Goal: Task Accomplishment & Management: Use online tool/utility

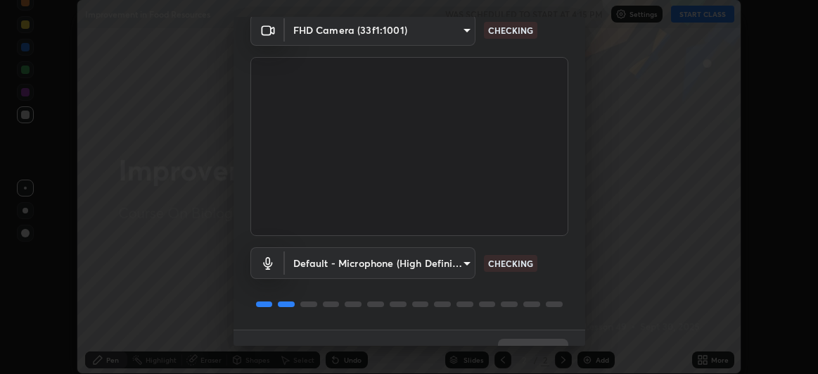
scroll to position [87, 0]
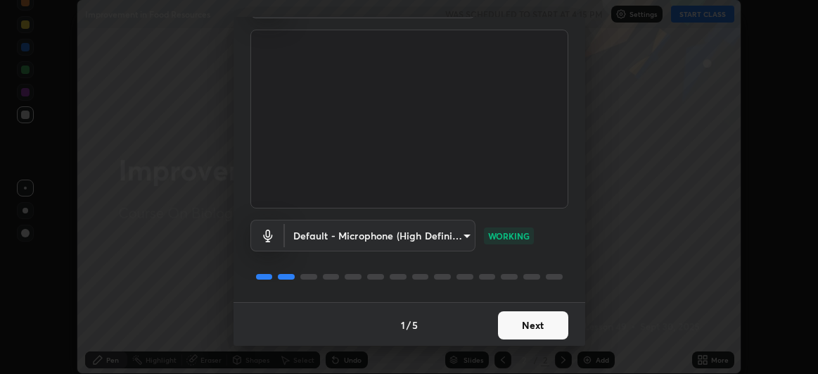
click at [544, 326] on button "Next" at bounding box center [533, 325] width 70 height 28
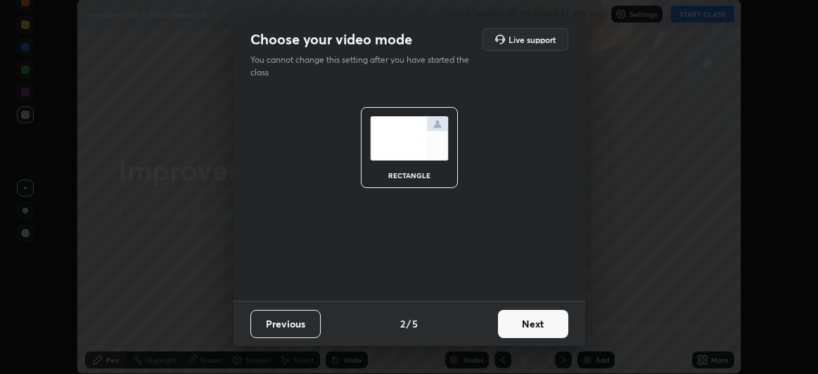
click at [541, 324] on button "Next" at bounding box center [533, 323] width 70 height 28
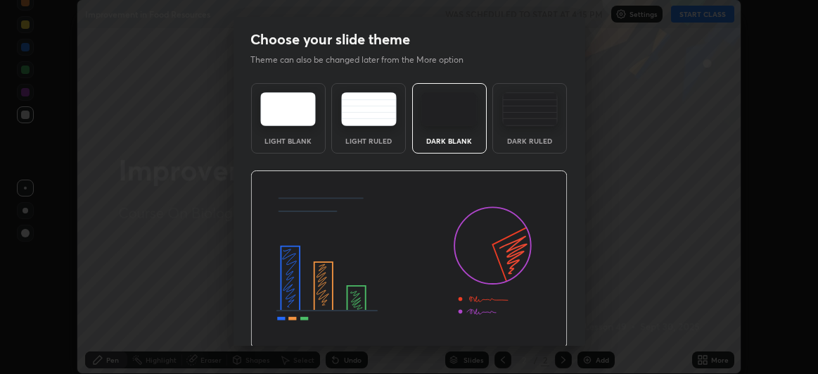
click at [538, 324] on img at bounding box center [408, 259] width 317 height 179
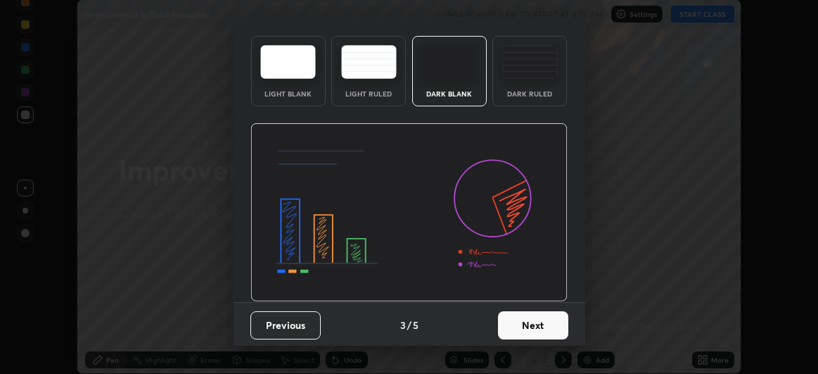
click at [516, 322] on button "Next" at bounding box center [533, 325] width 70 height 28
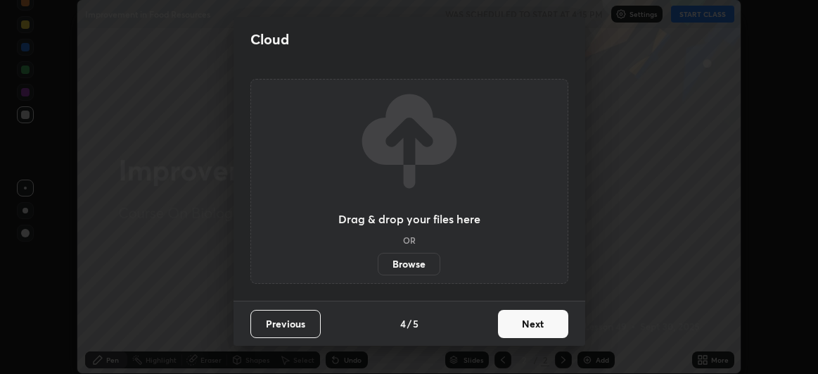
scroll to position [0, 0]
click at [507, 320] on button "Next" at bounding box center [533, 323] width 70 height 28
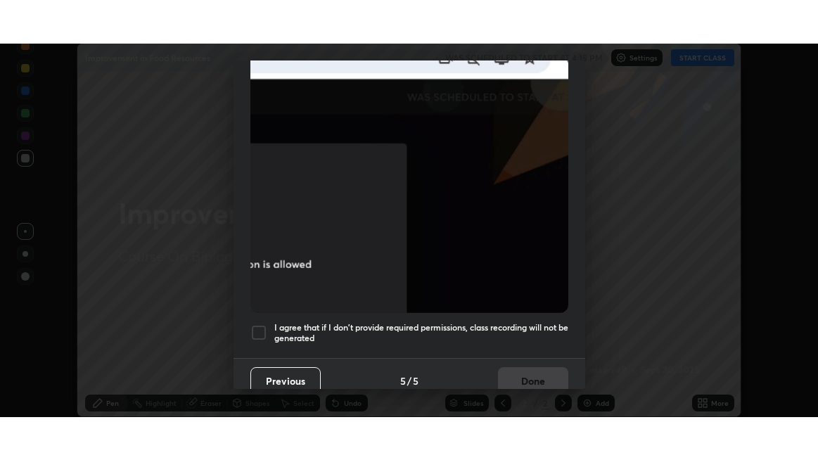
scroll to position [374, 0]
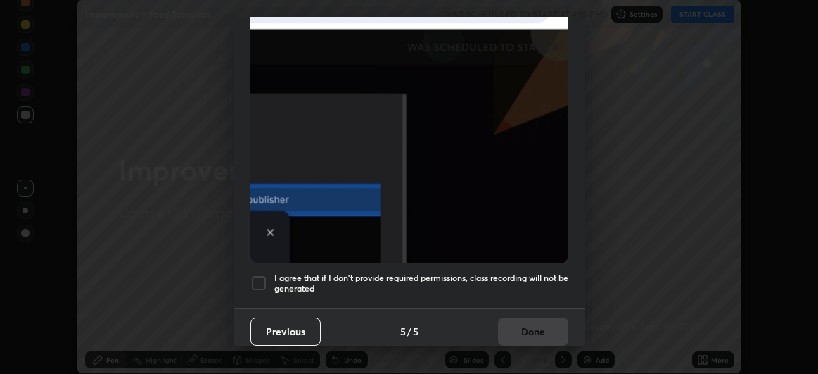
click at [255, 279] on div at bounding box center [258, 282] width 17 height 17
click at [534, 326] on button "Done" at bounding box center [533, 331] width 70 height 28
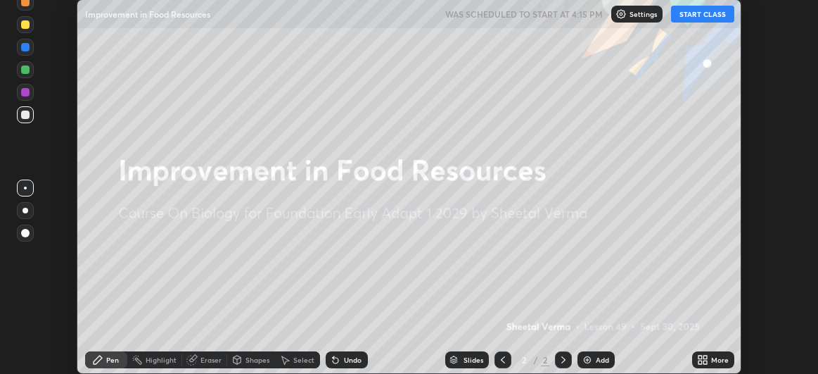
click at [708, 15] on button "START CLASS" at bounding box center [702, 14] width 63 height 17
click at [715, 357] on div "More" at bounding box center [720, 359] width 18 height 7
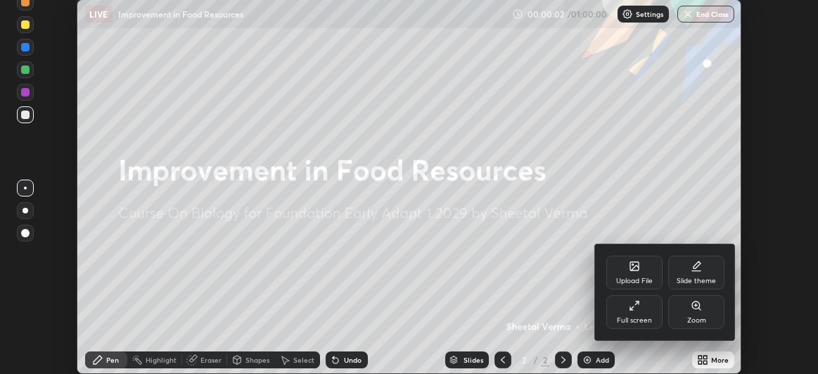
click at [645, 319] on div "Full screen" at bounding box center [634, 320] width 35 height 7
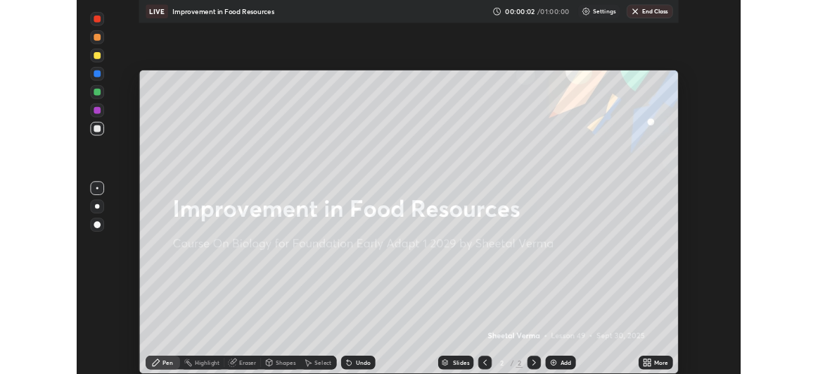
scroll to position [460, 818]
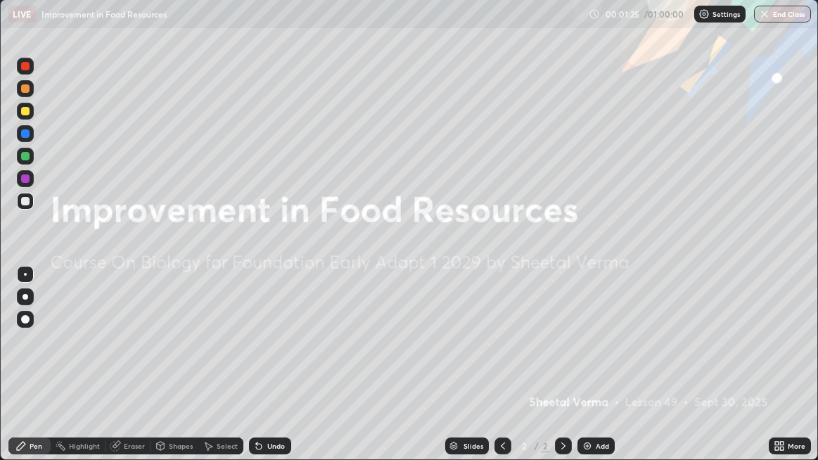
click at [72, 373] on div "Highlight" at bounding box center [78, 446] width 55 height 17
click at [795, 373] on div "More" at bounding box center [797, 445] width 18 height 7
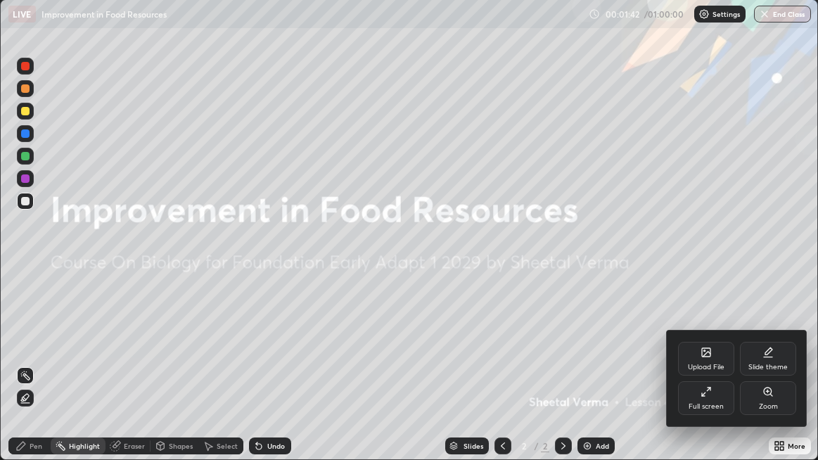
click at [722, 364] on div "Upload File" at bounding box center [706, 367] width 37 height 7
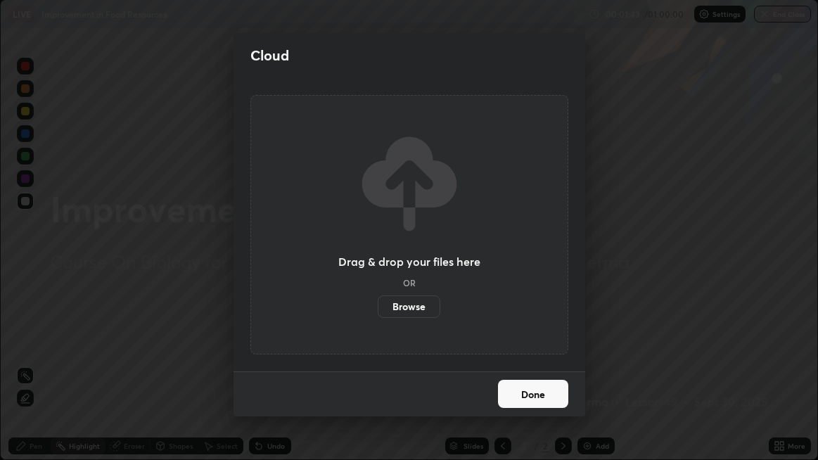
click at [423, 306] on label "Browse" at bounding box center [409, 306] width 63 height 23
click at [378, 306] on input "Browse" at bounding box center [378, 306] width 0 height 23
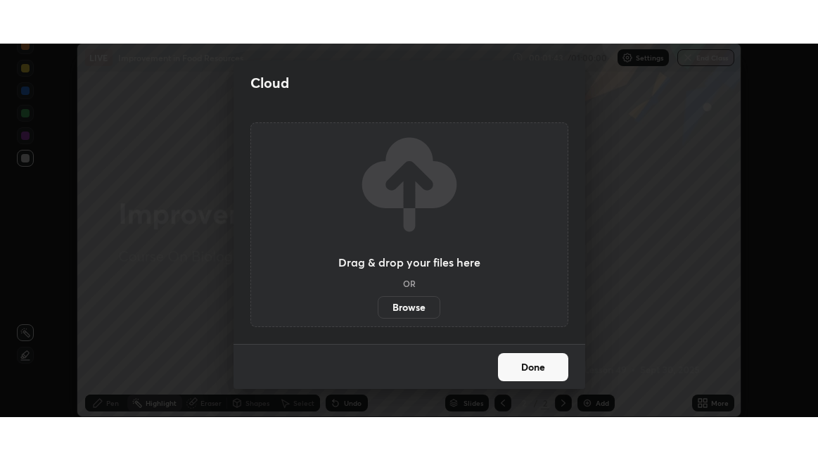
scroll to position [69966, 69521]
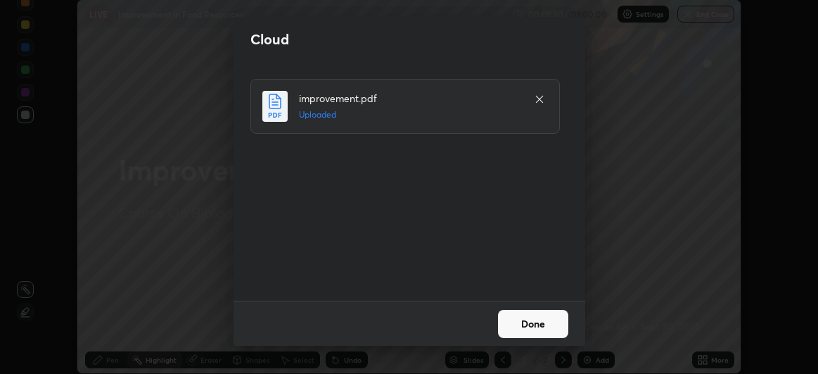
click at [554, 328] on button "Done" at bounding box center [533, 323] width 70 height 28
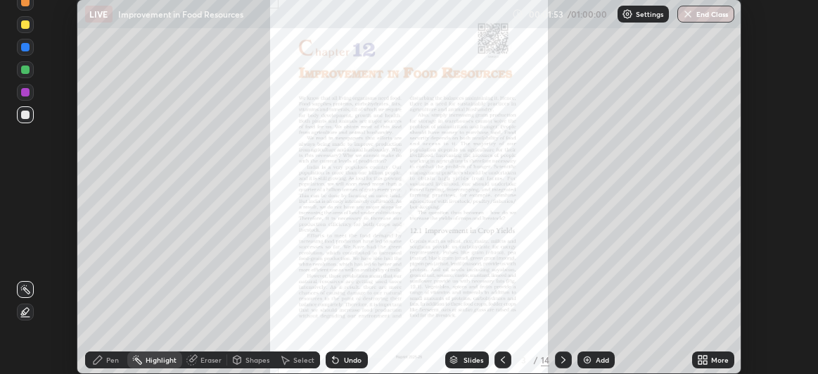
click at [711, 354] on div "More" at bounding box center [713, 359] width 42 height 17
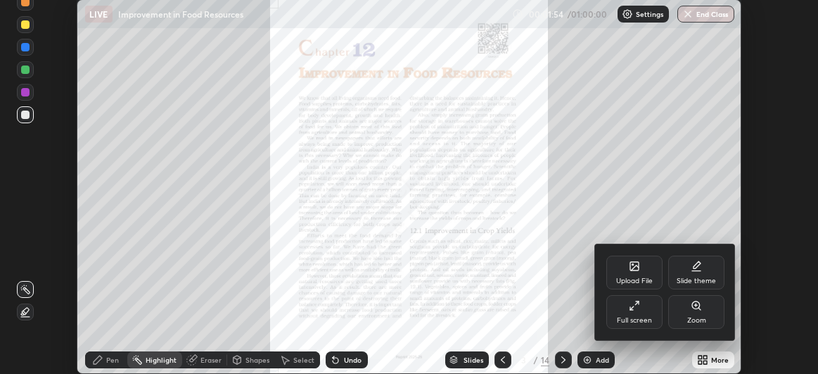
click at [652, 316] on div "Full screen" at bounding box center [634, 312] width 56 height 34
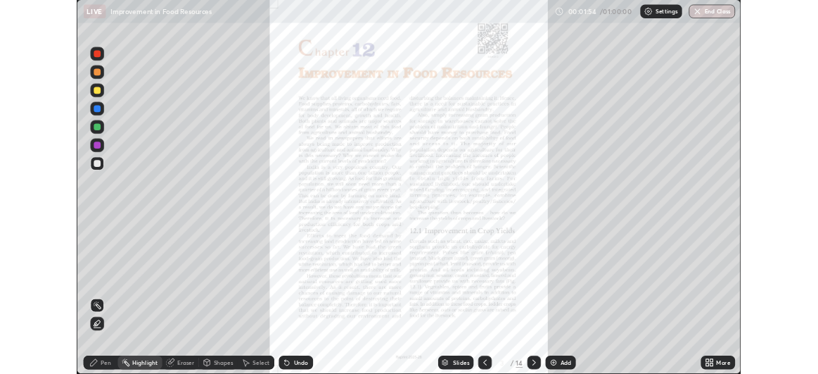
scroll to position [460, 818]
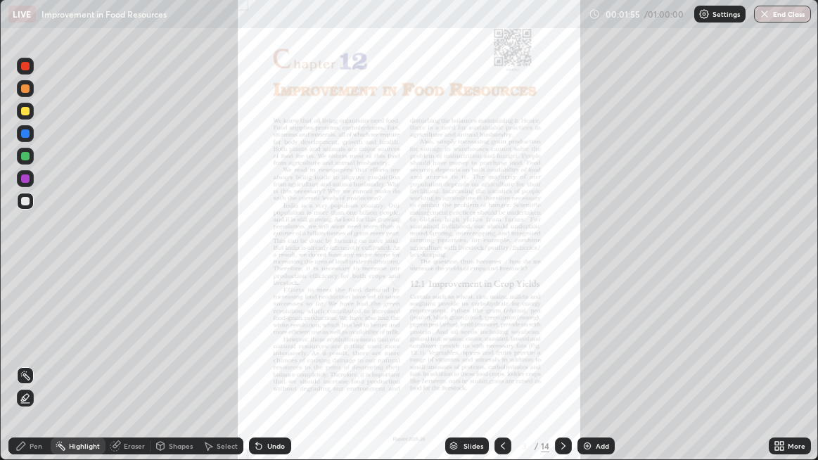
click at [603, 373] on div "Add" at bounding box center [602, 445] width 13 height 7
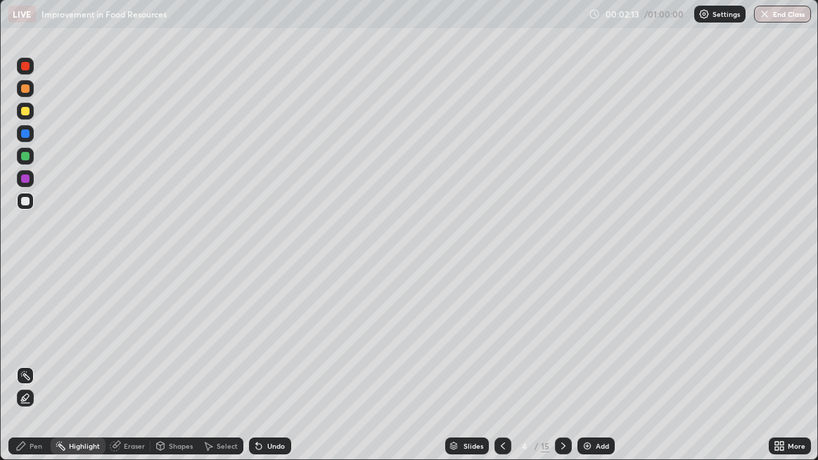
click at [27, 373] on icon at bounding box center [25, 375] width 11 height 11
click at [26, 373] on icon at bounding box center [25, 397] width 11 height 11
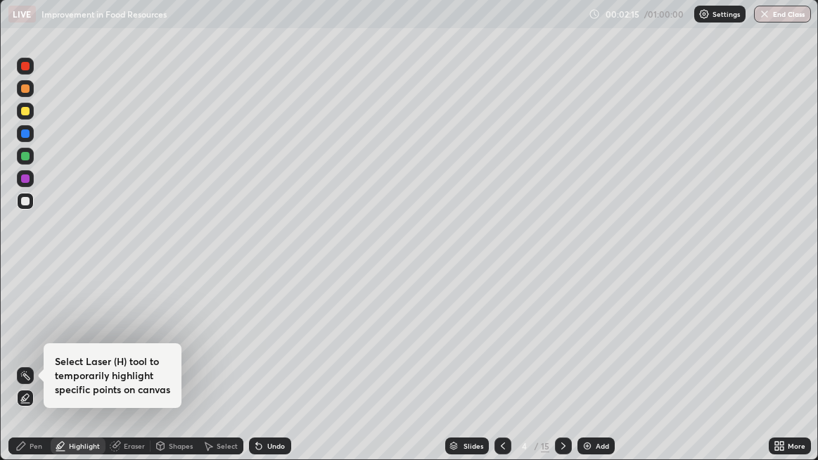
click at [30, 373] on div "Pen" at bounding box center [36, 445] width 13 height 7
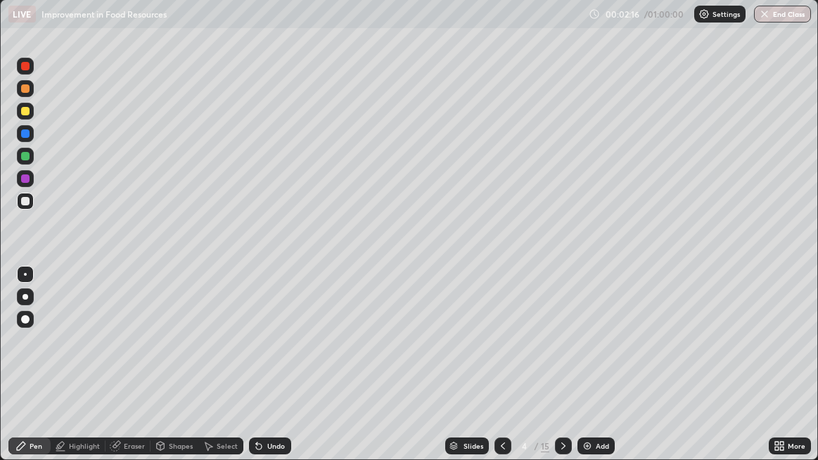
click at [25, 274] on div at bounding box center [25, 274] width 3 height 3
click at [262, 373] on icon at bounding box center [258, 445] width 11 height 11
click at [601, 373] on div "Add" at bounding box center [602, 445] width 13 height 7
click at [504, 373] on icon at bounding box center [502, 445] width 11 height 11
click at [562, 373] on icon at bounding box center [563, 445] width 11 height 11
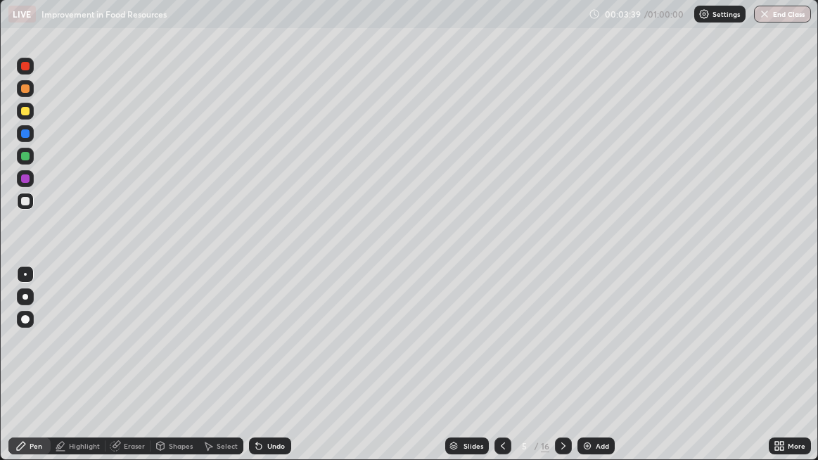
click at [499, 373] on icon at bounding box center [502, 445] width 11 height 11
click at [129, 373] on div "Eraser" at bounding box center [134, 445] width 21 height 7
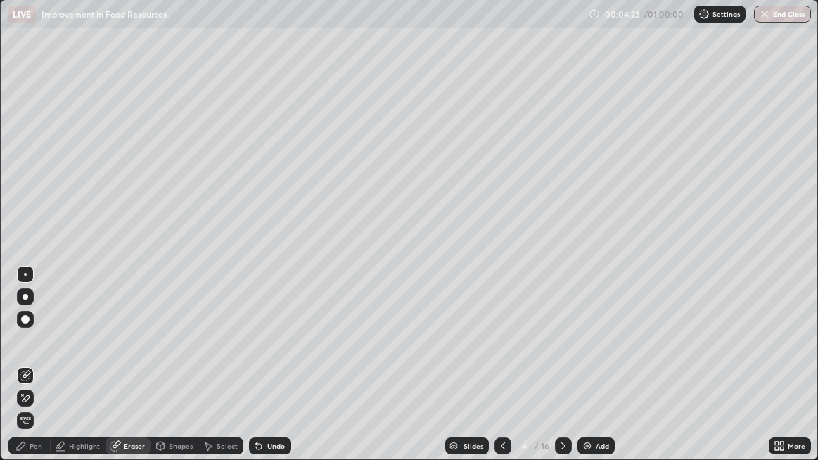
click at [29, 373] on icon at bounding box center [25, 398] width 11 height 12
click at [42, 373] on div "Pen" at bounding box center [36, 445] width 13 height 7
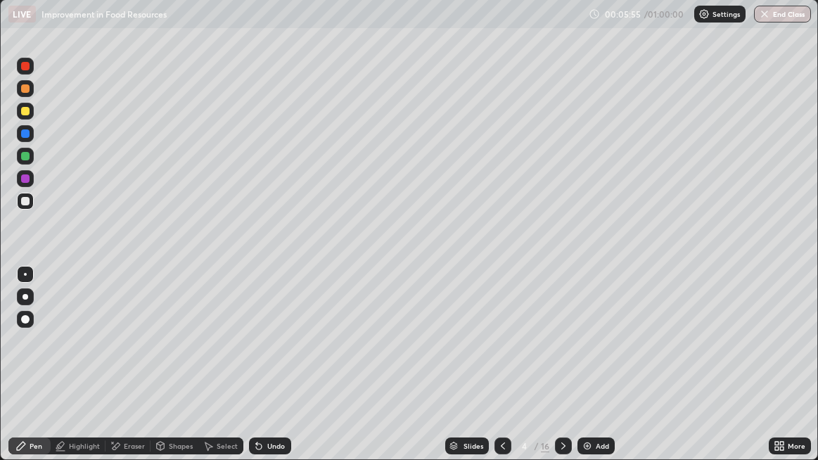
click at [26, 117] on div at bounding box center [25, 111] width 17 height 17
click at [29, 175] on div at bounding box center [25, 178] width 17 height 17
click at [562, 373] on icon at bounding box center [563, 445] width 11 height 11
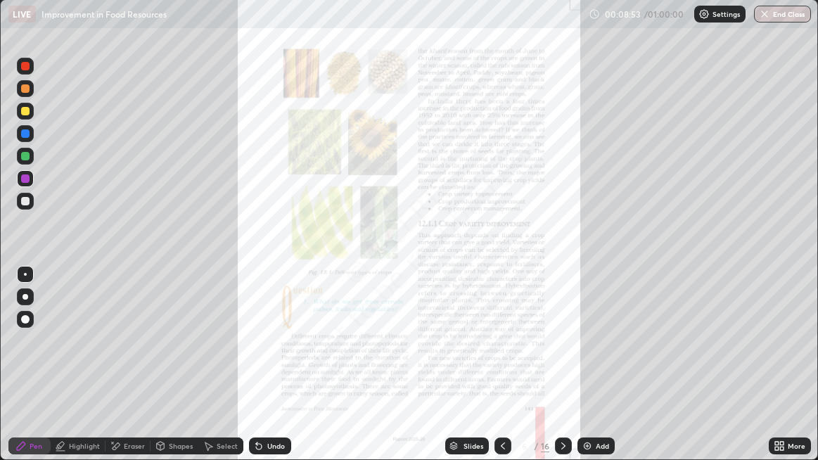
click at [32, 207] on div at bounding box center [25, 201] width 17 height 23
click at [27, 118] on div at bounding box center [25, 111] width 17 height 17
click at [25, 161] on div at bounding box center [25, 156] width 17 height 17
click at [25, 114] on div at bounding box center [25, 111] width 8 height 8
click at [559, 373] on icon at bounding box center [563, 445] width 11 height 11
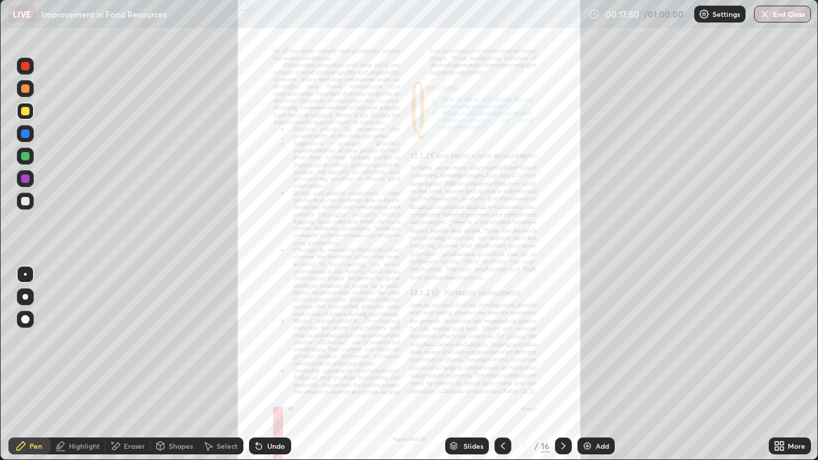
click at [502, 373] on icon at bounding box center [502, 445] width 11 height 11
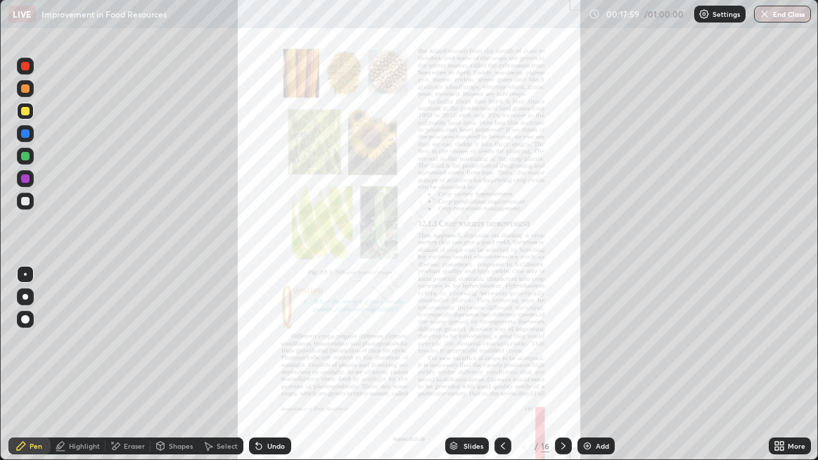
click at [131, 373] on div "Eraser" at bounding box center [134, 445] width 21 height 7
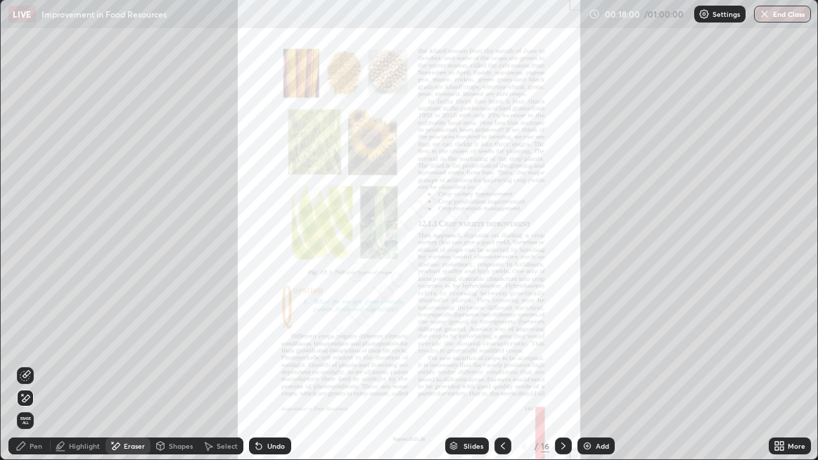
click at [25, 373] on span "Erase all" at bounding box center [25, 420] width 15 height 8
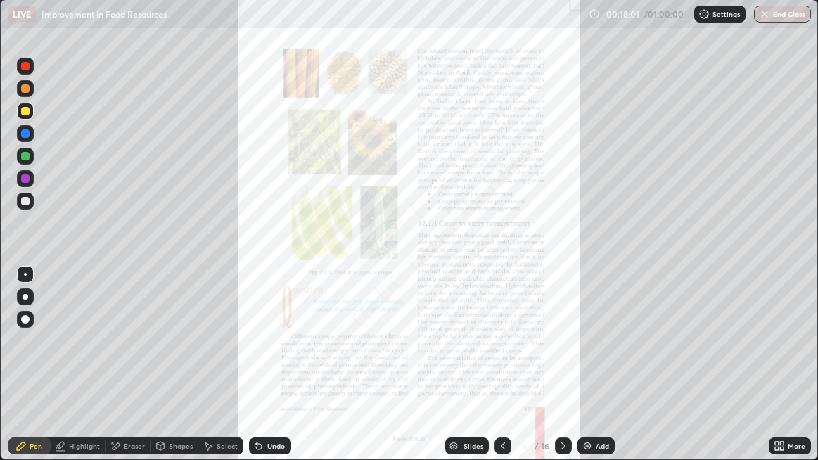
click at [27, 115] on div at bounding box center [25, 111] width 8 height 8
click at [35, 373] on div "Pen" at bounding box center [36, 445] width 13 height 7
click at [31, 373] on div "Pen" at bounding box center [36, 445] width 13 height 7
click at [26, 373] on icon at bounding box center [20, 445] width 11 height 11
click at [25, 112] on div at bounding box center [25, 111] width 8 height 8
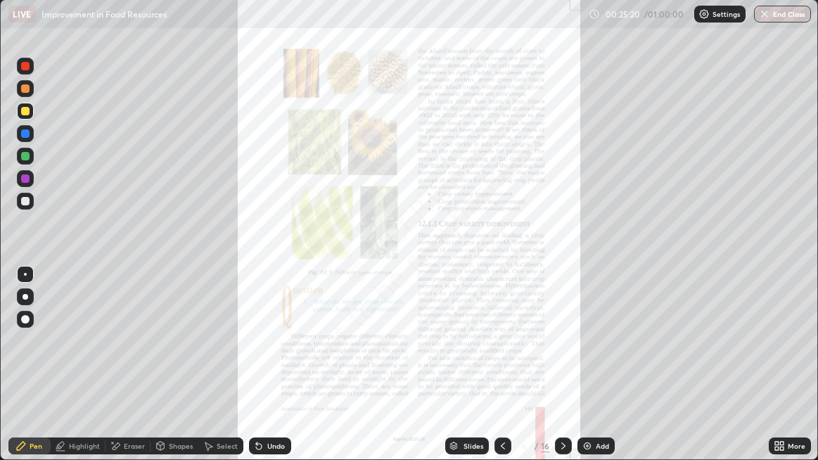
click at [25, 181] on div at bounding box center [25, 178] width 8 height 8
click at [130, 373] on div "Eraser" at bounding box center [134, 445] width 21 height 7
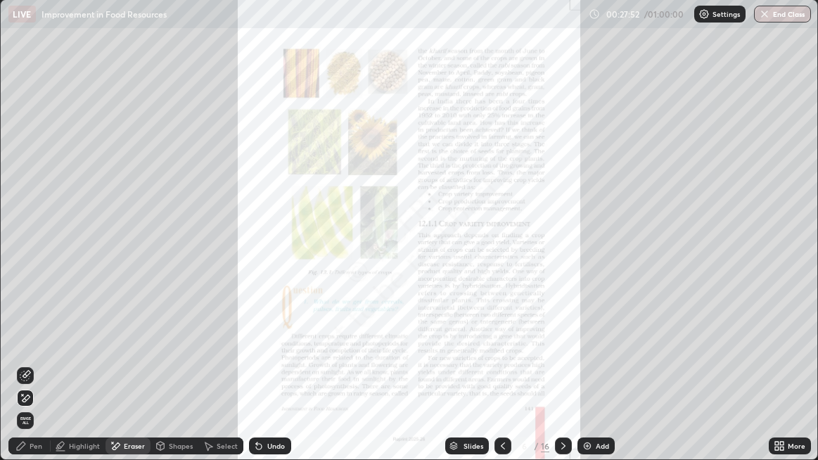
click at [28, 373] on div "Pen" at bounding box center [29, 446] width 42 height 17
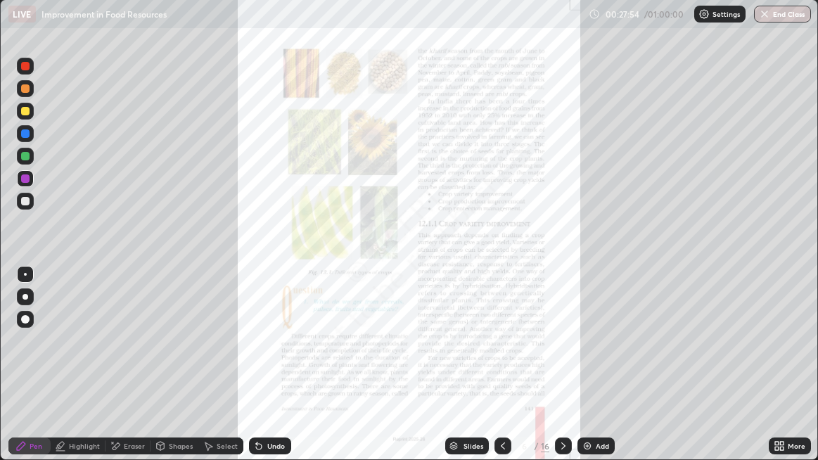
click at [26, 117] on div at bounding box center [25, 111] width 17 height 17
click at [257, 373] on icon at bounding box center [259, 447] width 6 height 6
click at [261, 373] on div "Undo" at bounding box center [270, 446] width 42 height 17
click at [25, 182] on div at bounding box center [25, 178] width 8 height 8
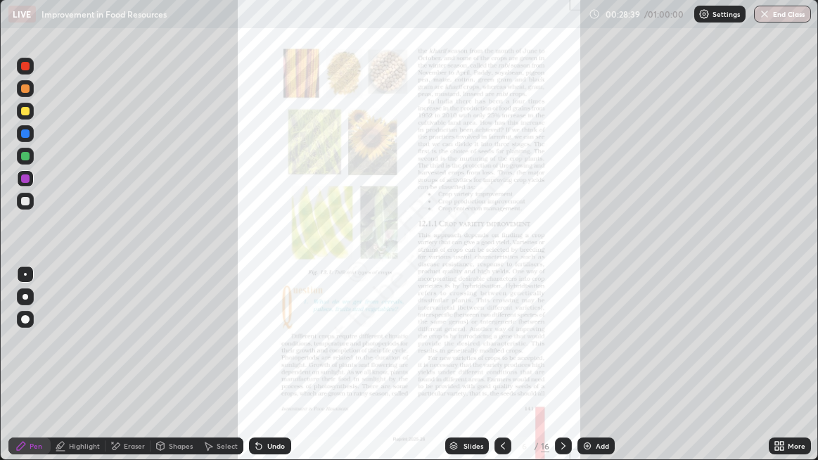
click at [592, 373] on img at bounding box center [587, 445] width 11 height 11
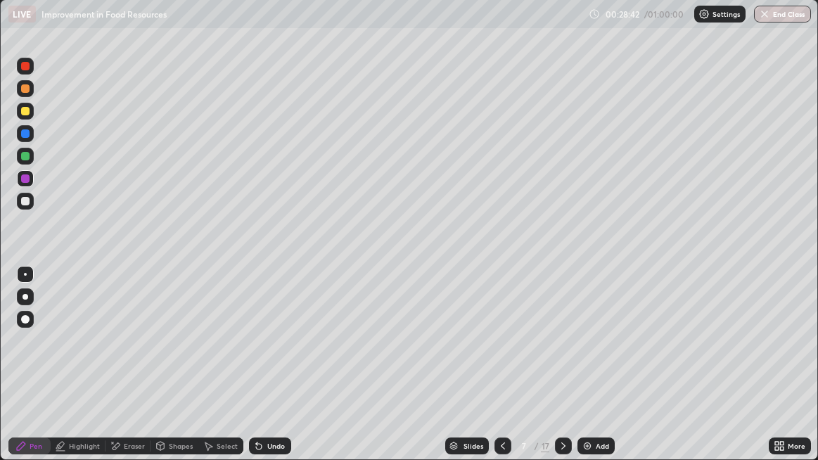
click at [30, 114] on div at bounding box center [25, 111] width 17 height 17
click at [25, 157] on div at bounding box center [25, 156] width 8 height 8
click at [21, 115] on div at bounding box center [25, 111] width 8 height 8
click at [26, 115] on div at bounding box center [25, 111] width 8 height 8
click at [23, 182] on div at bounding box center [25, 178] width 8 height 8
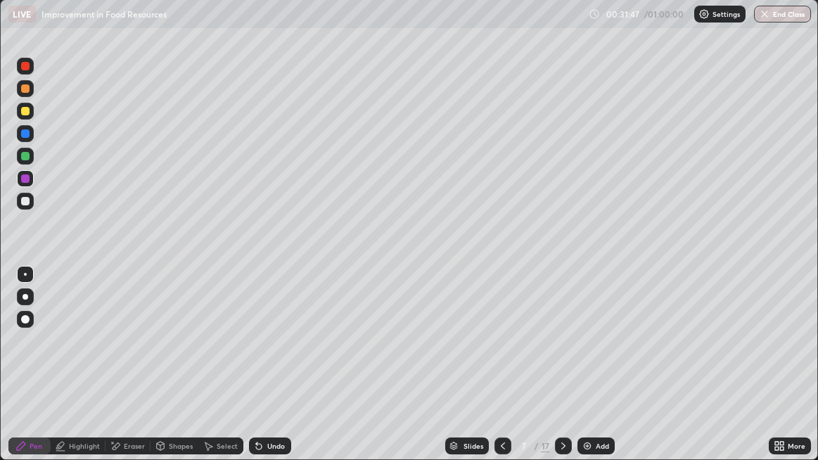
click at [284, 373] on div "Undo" at bounding box center [270, 446] width 42 height 17
click at [283, 373] on div "Undo" at bounding box center [276, 445] width 18 height 7
click at [278, 373] on div "Undo" at bounding box center [276, 445] width 18 height 7
click at [23, 115] on div at bounding box center [25, 111] width 8 height 8
click at [25, 162] on div at bounding box center [25, 156] width 17 height 17
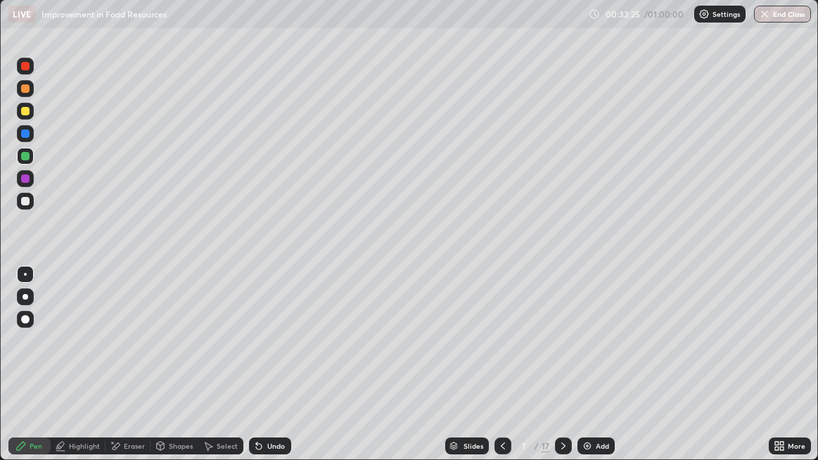
click at [23, 179] on div at bounding box center [25, 178] width 8 height 8
click at [502, 373] on icon at bounding box center [502, 445] width 11 height 11
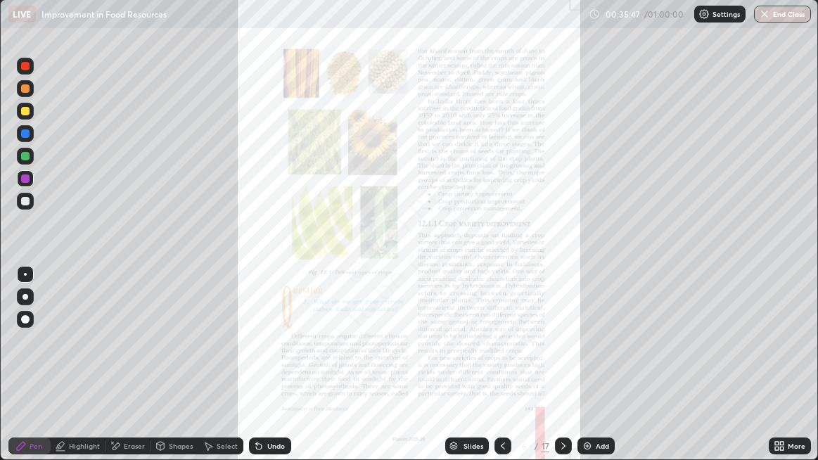
click at [23, 203] on div at bounding box center [25, 201] width 8 height 8
click at [25, 117] on div at bounding box center [25, 111] width 17 height 17
click at [124, 373] on div "Eraser" at bounding box center [134, 445] width 21 height 7
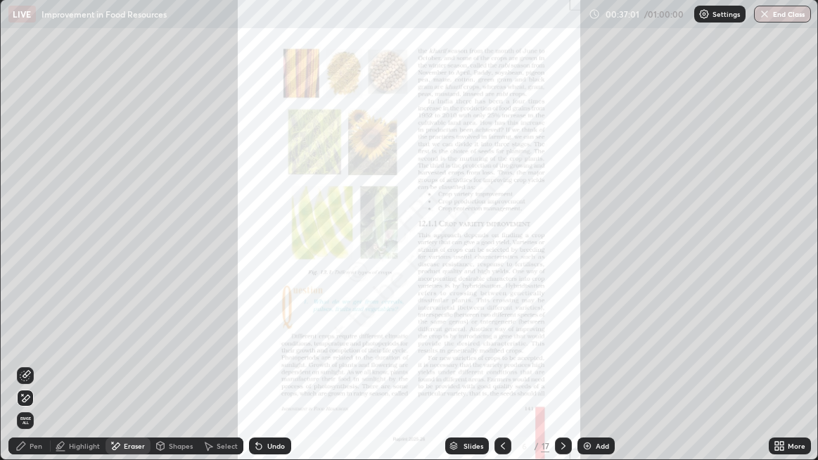
click at [26, 373] on icon at bounding box center [25, 398] width 11 height 12
click at [39, 373] on div "Pen" at bounding box center [36, 445] width 13 height 7
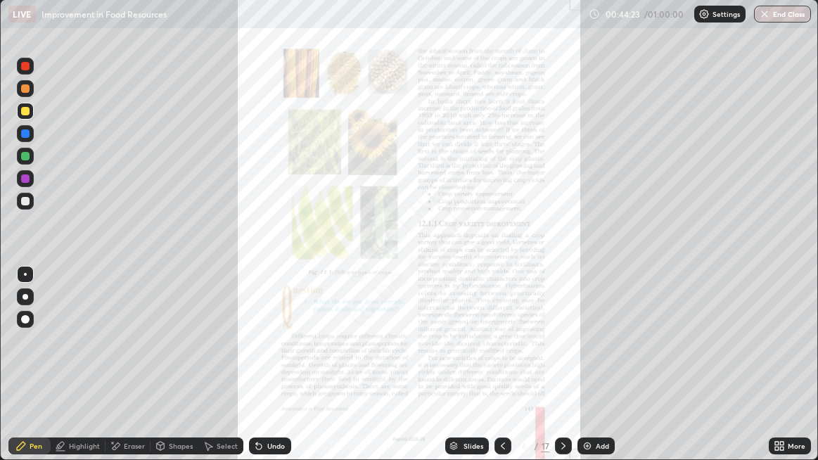
click at [0, 359] on div "Setting up your live class" at bounding box center [409, 229] width 818 height 461
click at [121, 373] on div "Eraser" at bounding box center [128, 446] width 45 height 17
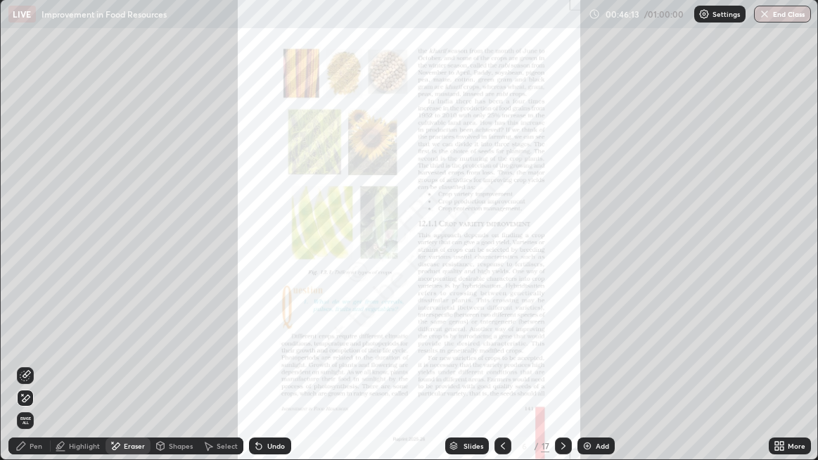
click at [25, 373] on icon at bounding box center [27, 398] width 8 height 7
click at [34, 373] on div "Pen" at bounding box center [36, 445] width 13 height 7
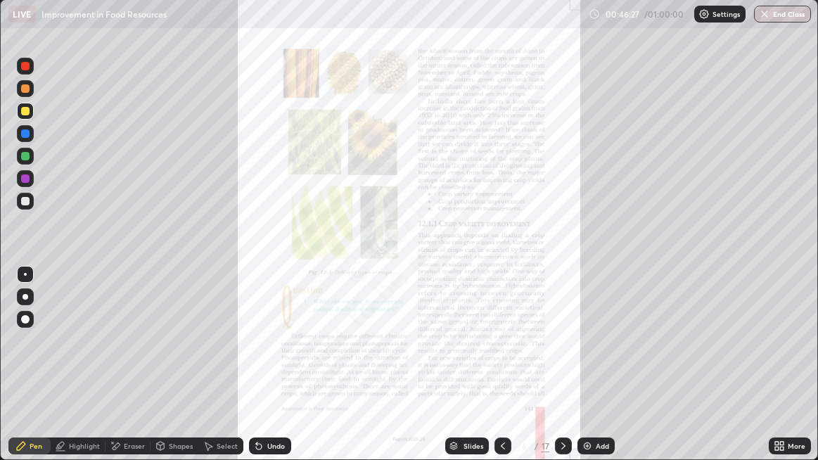
click at [24, 196] on div at bounding box center [25, 201] width 17 height 17
click at [28, 113] on div at bounding box center [25, 111] width 8 height 8
click at [30, 156] on div at bounding box center [25, 156] width 17 height 17
click at [281, 373] on div "Undo" at bounding box center [276, 445] width 18 height 7
click at [274, 373] on div "Undo" at bounding box center [276, 445] width 18 height 7
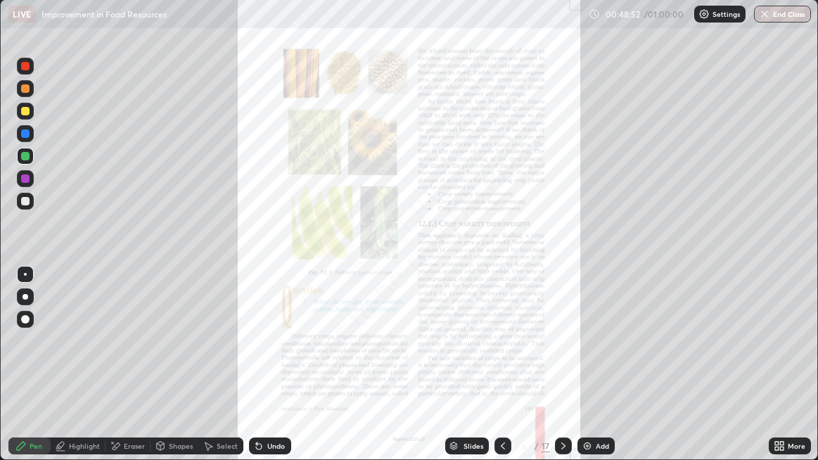
click at [273, 373] on div "Undo" at bounding box center [276, 445] width 18 height 7
click at [272, 373] on div "Undo" at bounding box center [276, 445] width 18 height 7
click at [274, 373] on div "Undo" at bounding box center [276, 445] width 18 height 7
click at [275, 373] on div "Undo" at bounding box center [276, 445] width 18 height 7
click at [276, 373] on div "Undo" at bounding box center [276, 445] width 18 height 7
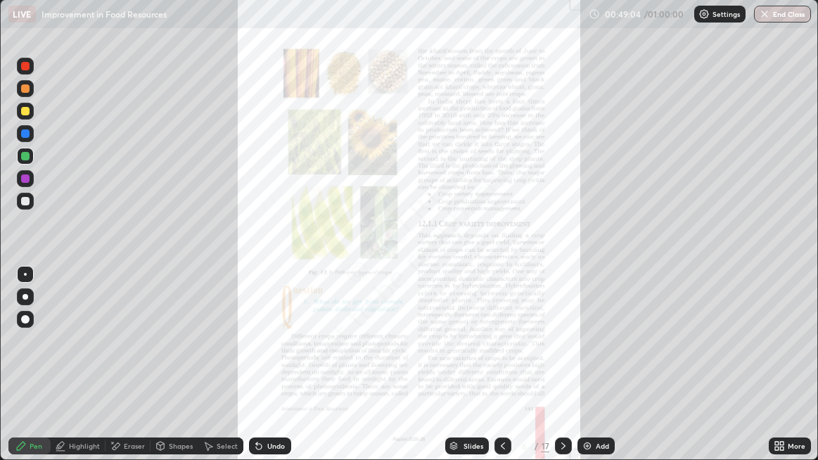
click at [127, 373] on div "Eraser" at bounding box center [134, 445] width 21 height 7
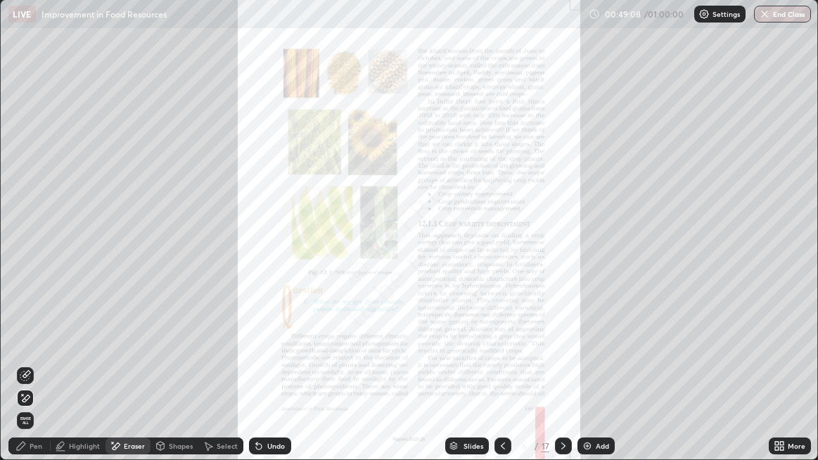
click at [39, 373] on div "Pen" at bounding box center [36, 445] width 13 height 7
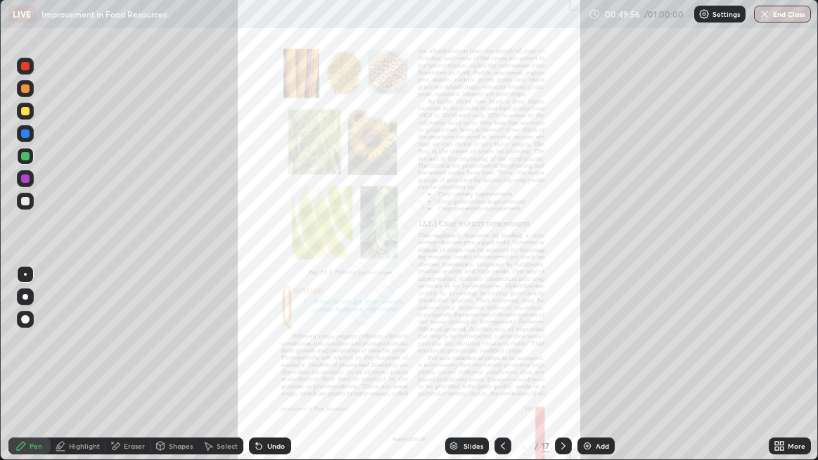
click at [27, 115] on div at bounding box center [25, 111] width 8 height 8
click at [277, 373] on div "Undo" at bounding box center [276, 445] width 18 height 7
click at [279, 373] on div "Undo" at bounding box center [276, 445] width 18 height 7
click at [280, 373] on div "Undo" at bounding box center [276, 445] width 18 height 7
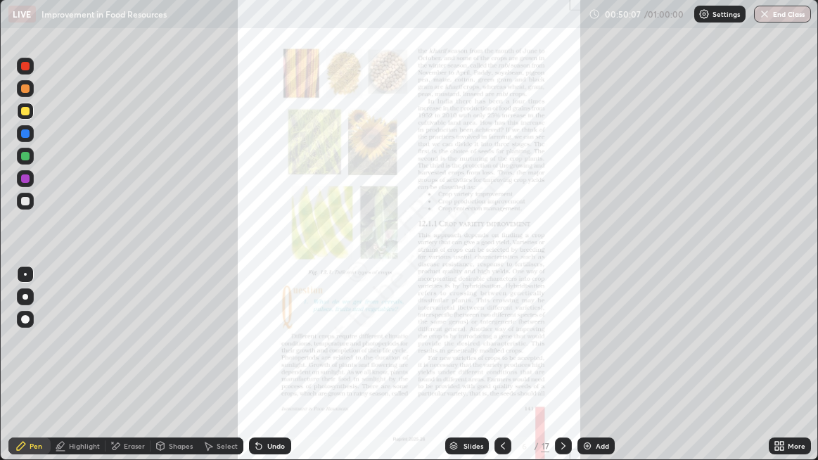
click at [283, 373] on div "Undo" at bounding box center [276, 445] width 18 height 7
click at [280, 373] on div "Undo" at bounding box center [276, 445] width 18 height 7
click at [784, 20] on button "End Class" at bounding box center [782, 14] width 57 height 17
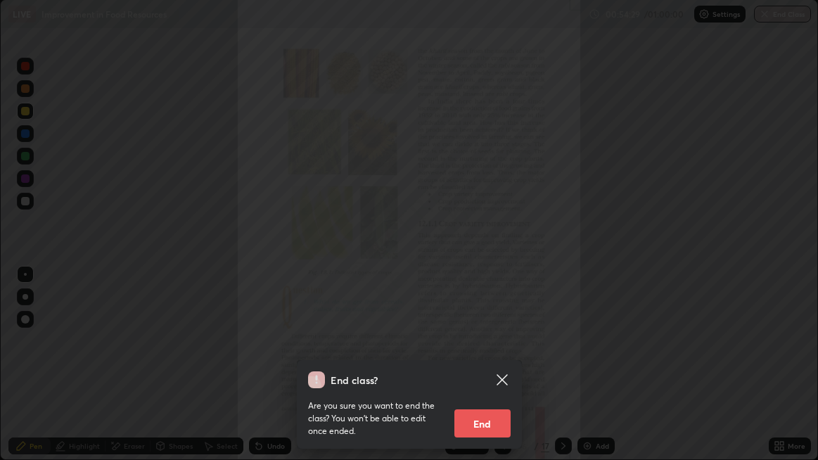
click at [489, 373] on button "End" at bounding box center [482, 423] width 56 height 28
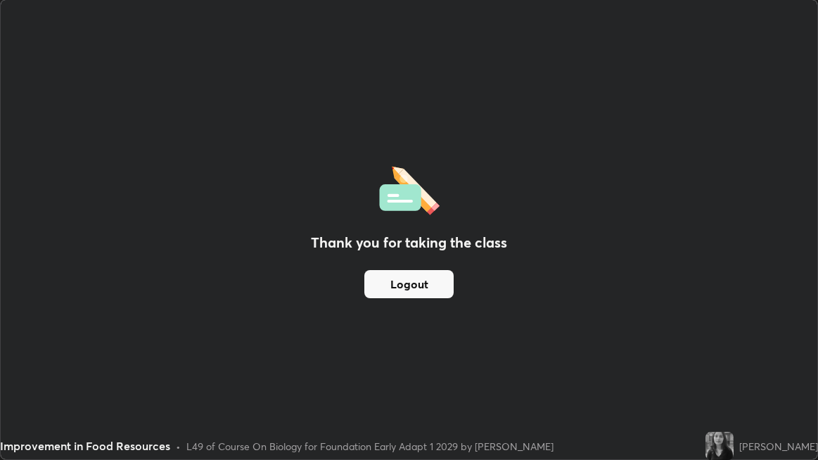
click at [397, 290] on button "Logout" at bounding box center [408, 284] width 89 height 28
click at [426, 286] on button "Logout" at bounding box center [408, 284] width 89 height 28
click at [428, 285] on button "Logout" at bounding box center [408, 284] width 89 height 28
click at [426, 281] on button "Logout" at bounding box center [408, 284] width 89 height 28
click at [424, 286] on button "Logout" at bounding box center [408, 284] width 89 height 28
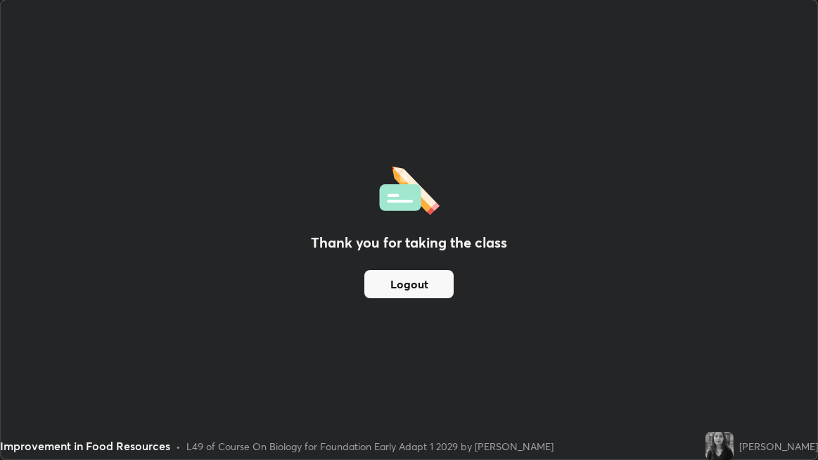
click at [422, 286] on button "Logout" at bounding box center [408, 284] width 89 height 28
click at [423, 287] on button "Logout" at bounding box center [408, 284] width 89 height 28
click at [426, 288] on button "Logout" at bounding box center [408, 284] width 89 height 28
click at [427, 287] on button "Logout" at bounding box center [408, 284] width 89 height 28
click at [428, 286] on button "Logout" at bounding box center [408, 284] width 89 height 28
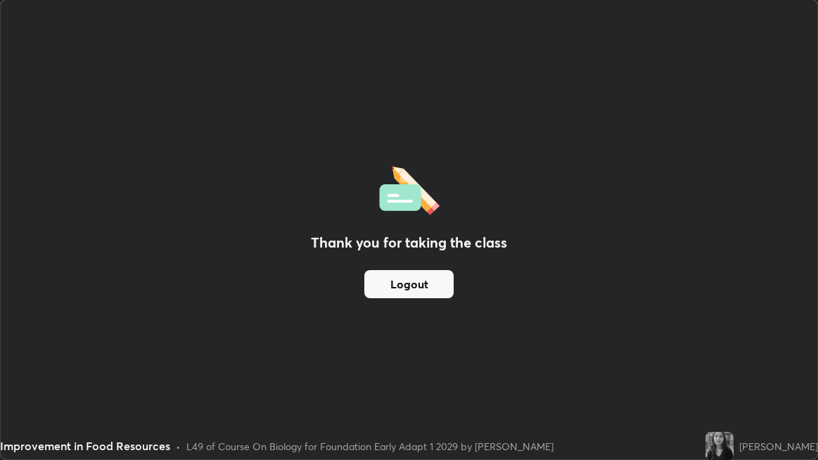
click at [428, 291] on button "Logout" at bounding box center [408, 284] width 89 height 28
click at [435, 289] on button "Logout" at bounding box center [408, 284] width 89 height 28
click at [726, 373] on img at bounding box center [720, 446] width 28 height 28
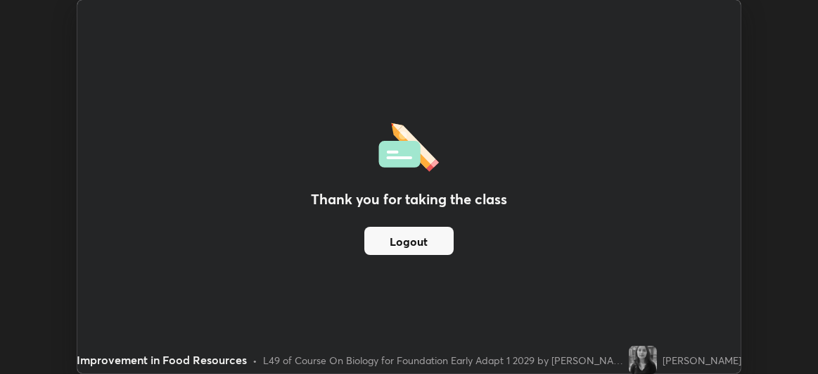
scroll to position [69966, 69521]
click at [570, 281] on div "Thank you for taking the class Logout" at bounding box center [408, 186] width 663 height 373
